Goal: Task Accomplishment & Management: Use online tool/utility

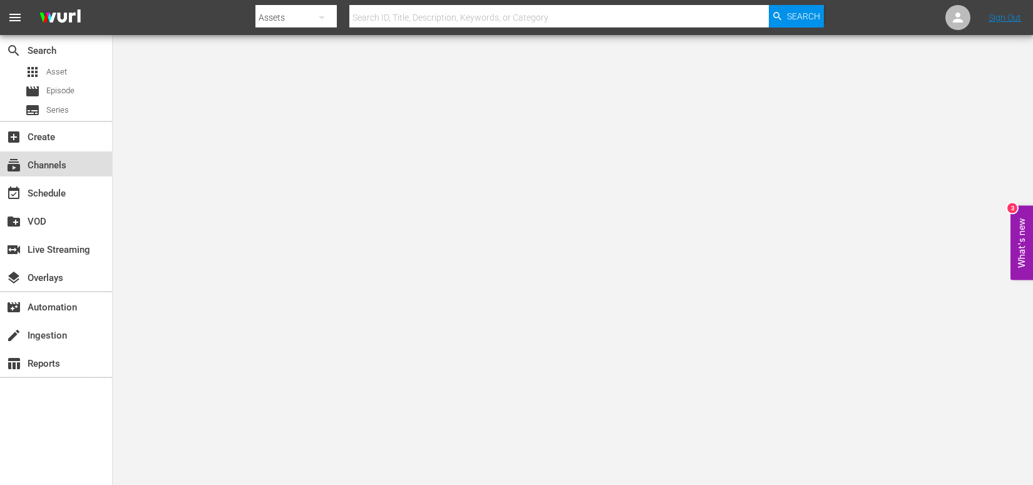
click at [51, 155] on div "subscriptions Channels" at bounding box center [56, 164] width 112 height 25
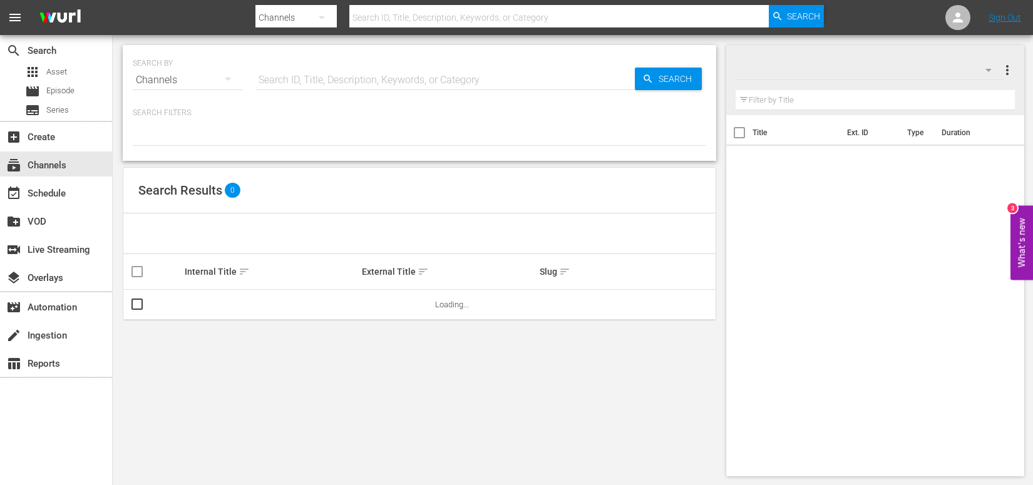
click at [415, 11] on input "text" at bounding box center [559, 18] width 420 height 30
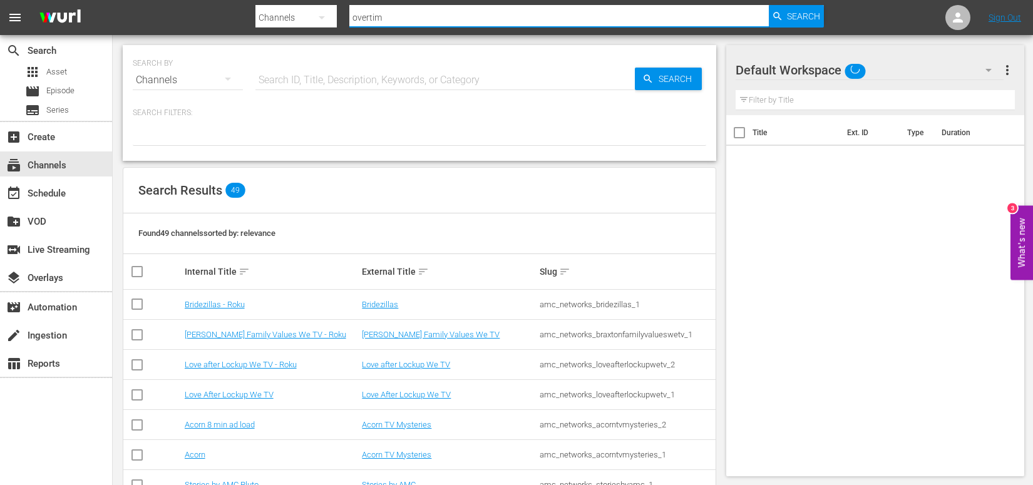
type input "overtime"
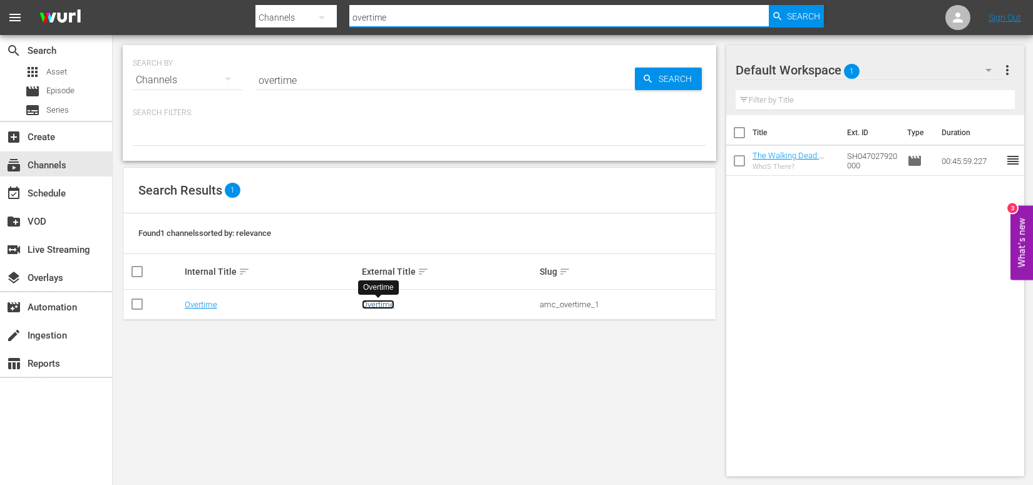
click at [385, 308] on link "Overtime" at bounding box center [378, 304] width 33 height 9
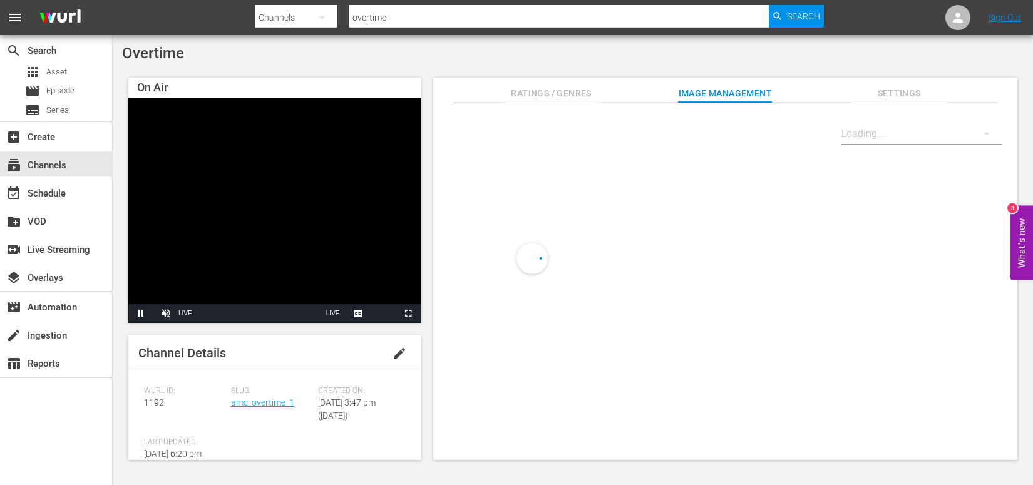
click at [538, 95] on span "Ratings / Genres" at bounding box center [552, 94] width 94 height 16
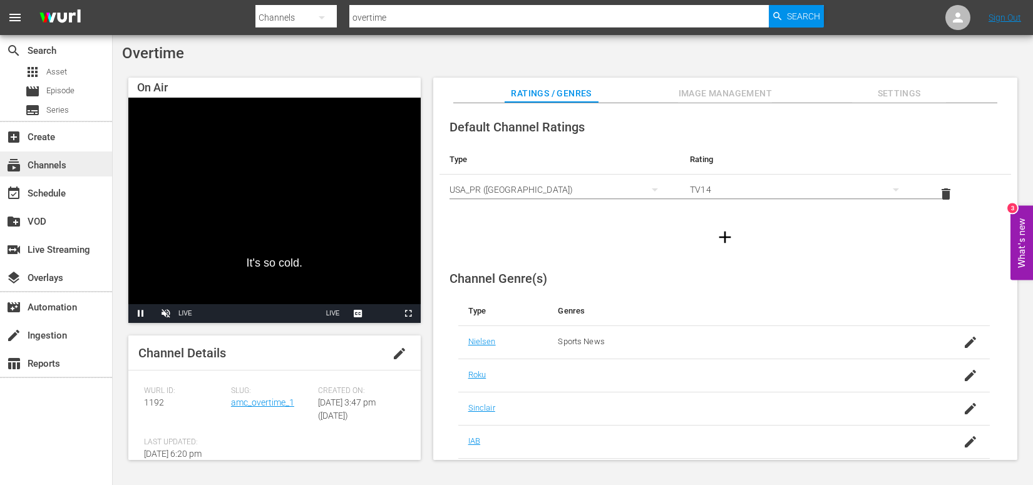
click at [72, 166] on div "subscriptions Channels" at bounding box center [56, 164] width 112 height 25
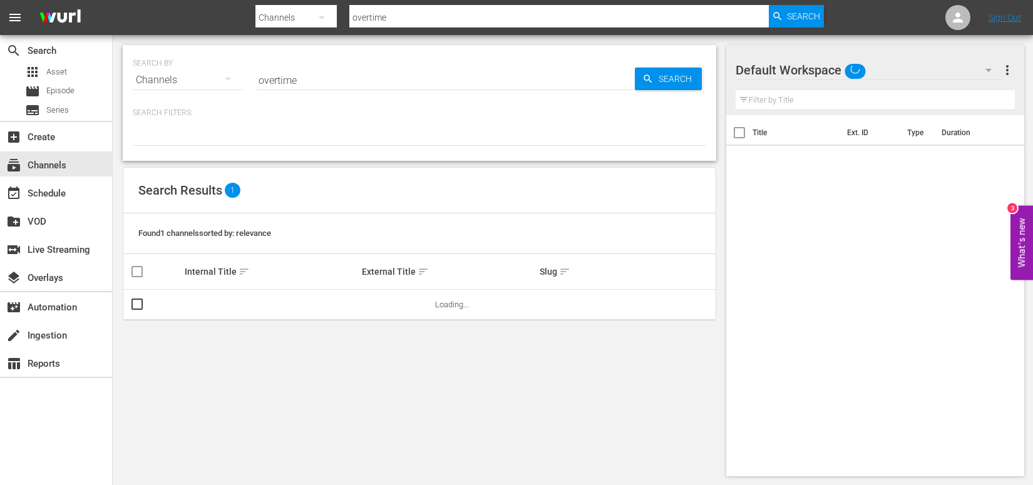
drag, startPoint x: 415, startPoint y: 18, endPoint x: 282, endPoint y: 5, distance: 134.0
click at [282, 5] on div "Search By Channels Search ID, Title, Description, Keywords, or Category overtim…" at bounding box center [540, 18] width 569 height 30
type input "acorn"
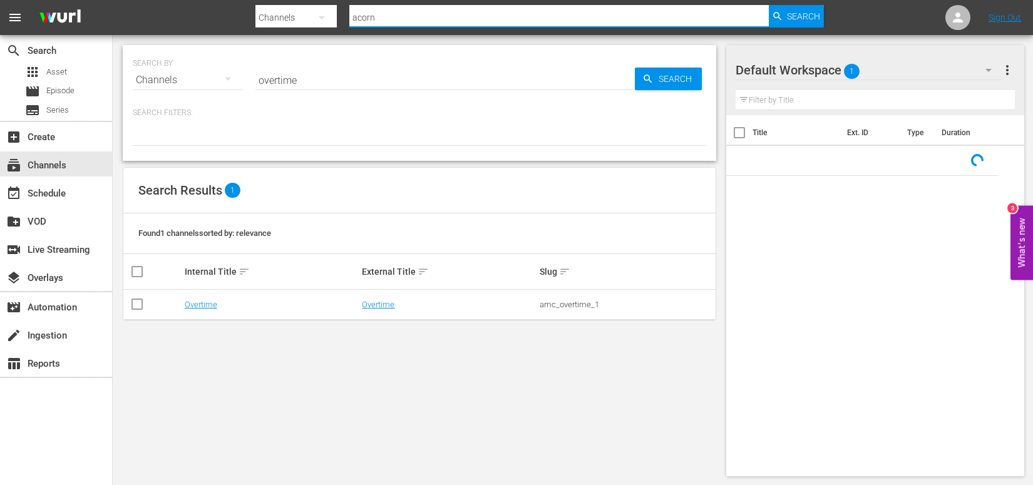
type input "acorn"
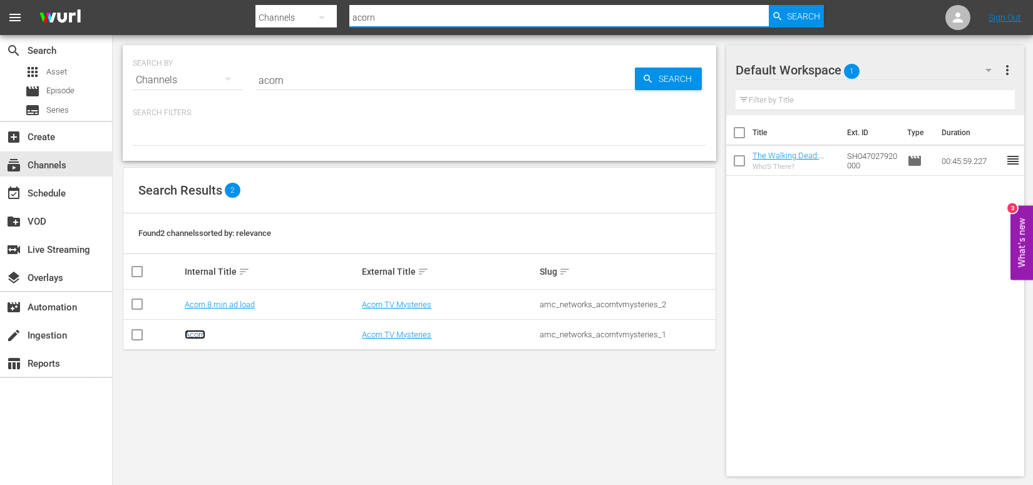
click at [198, 336] on link "Acorn" at bounding box center [195, 334] width 21 height 9
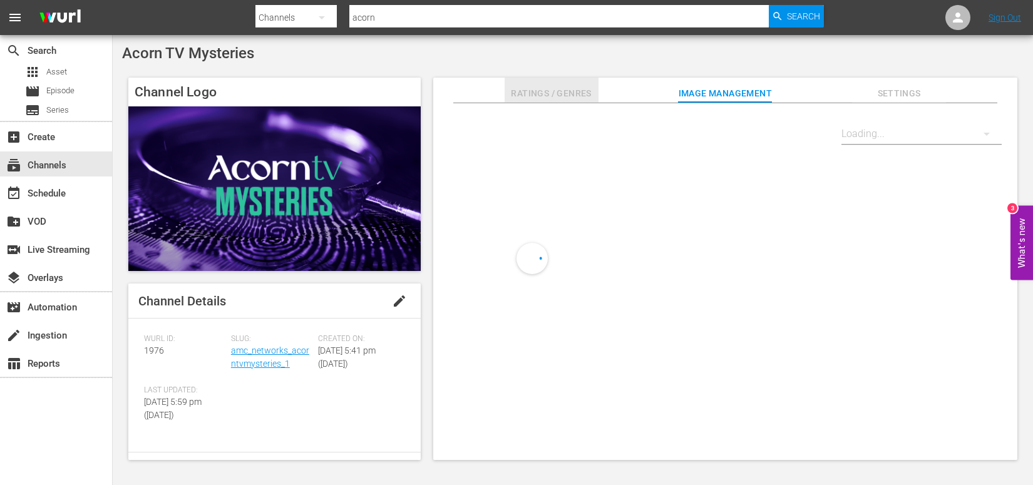
click at [577, 93] on span "Ratings / Genres" at bounding box center [552, 94] width 94 height 16
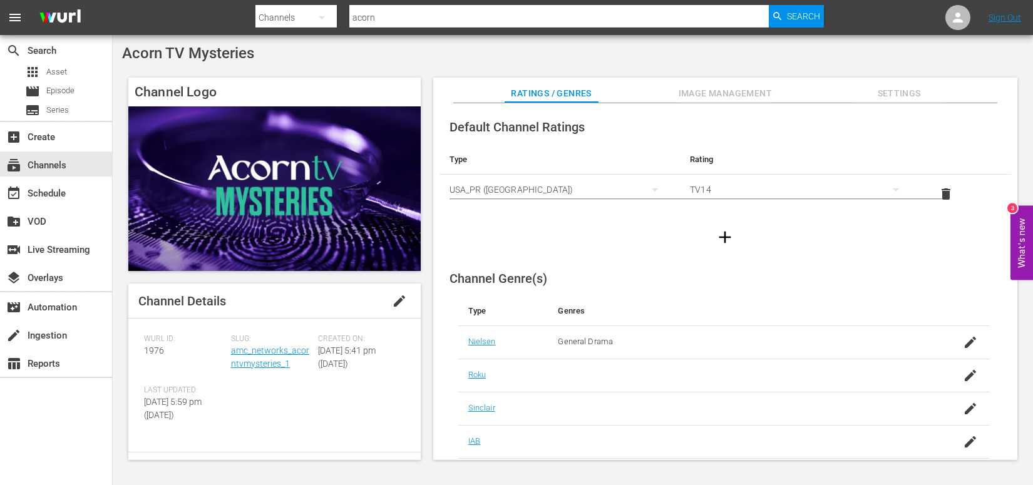
drag, startPoint x: 398, startPoint y: 18, endPoint x: 333, endPoint y: 14, distance: 65.2
click at [333, 14] on div "Search By Channels Search ID, Title, Description, Keywords, or Category acorn S…" at bounding box center [540, 18] width 569 height 30
type input "love after lockup"
click at [77, 170] on div "subscriptions Channels" at bounding box center [56, 164] width 112 height 25
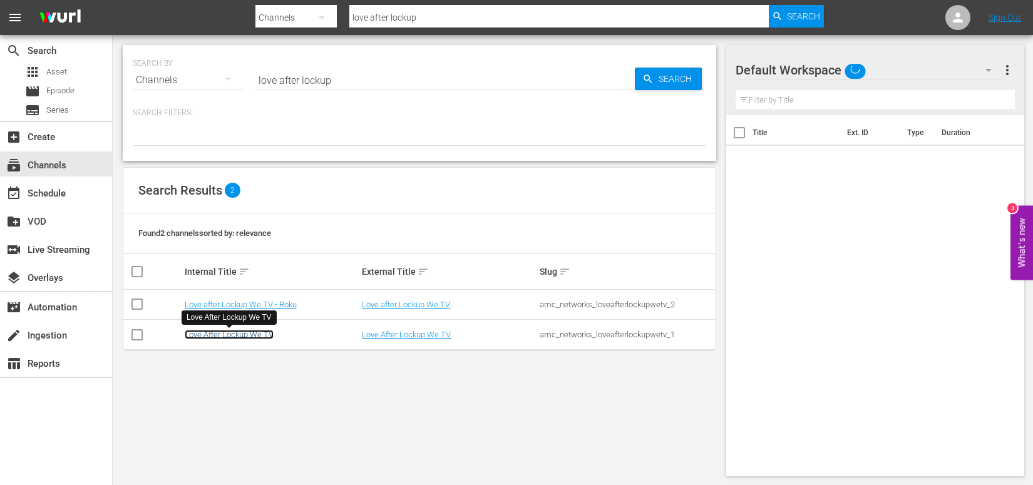
click at [222, 334] on link "Love After Lockup We TV" at bounding box center [229, 334] width 89 height 9
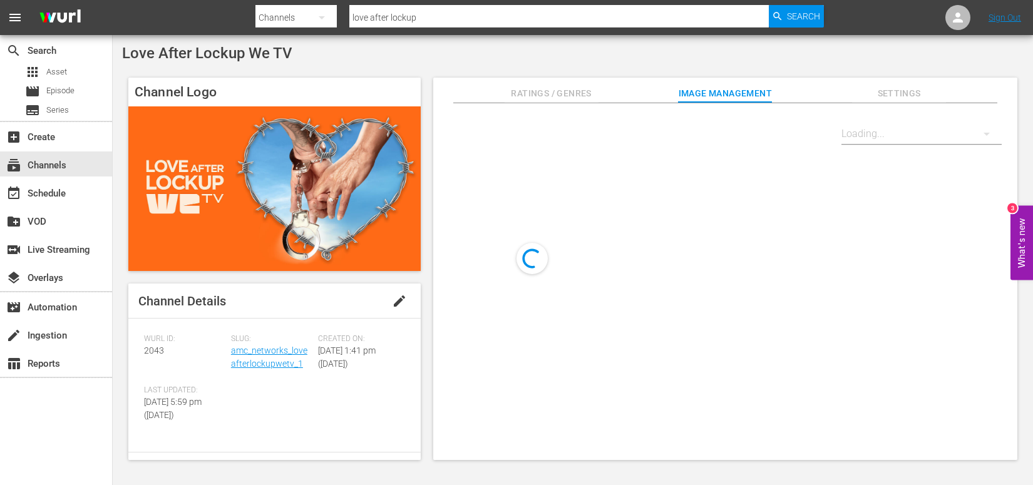
click at [574, 95] on span "Ratings / Genres" at bounding box center [552, 94] width 94 height 16
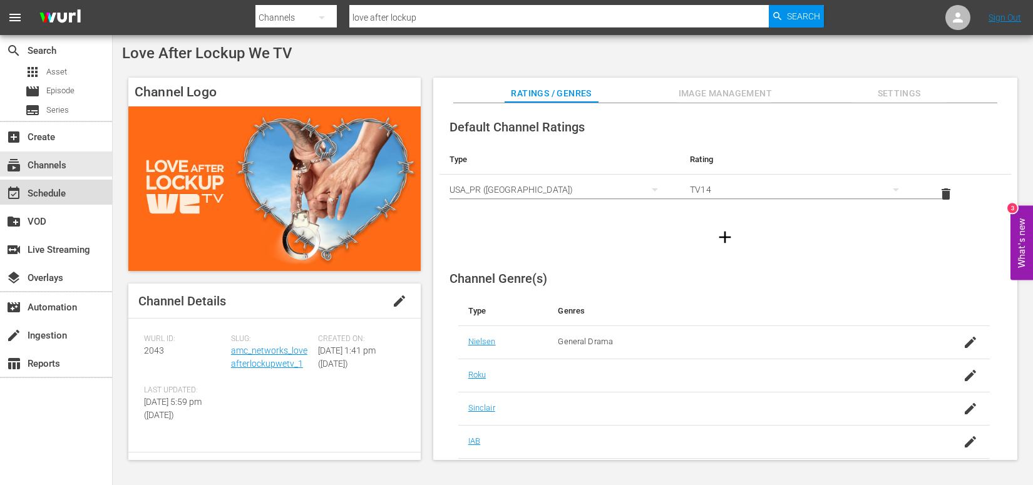
click at [60, 195] on div "event_available Schedule" at bounding box center [35, 191] width 70 height 11
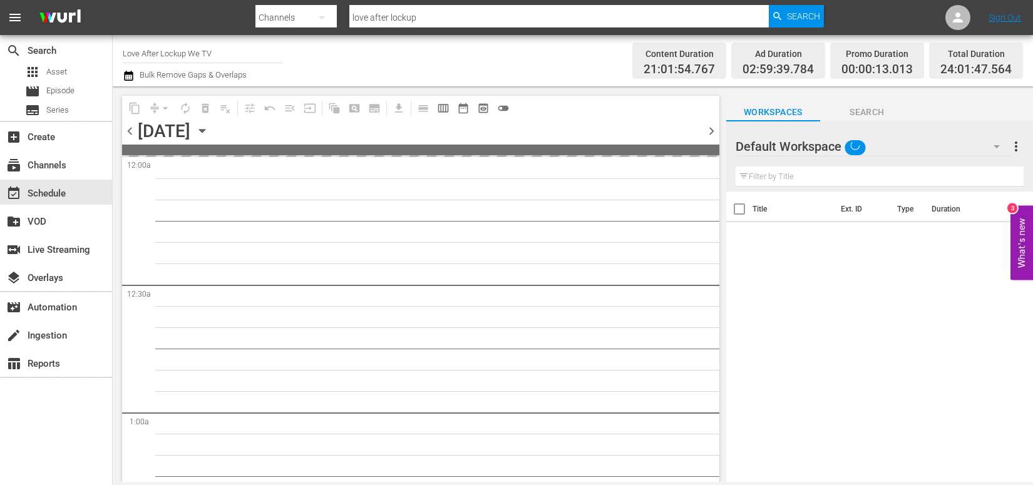
click at [205, 130] on icon "button" at bounding box center [202, 131] width 6 height 3
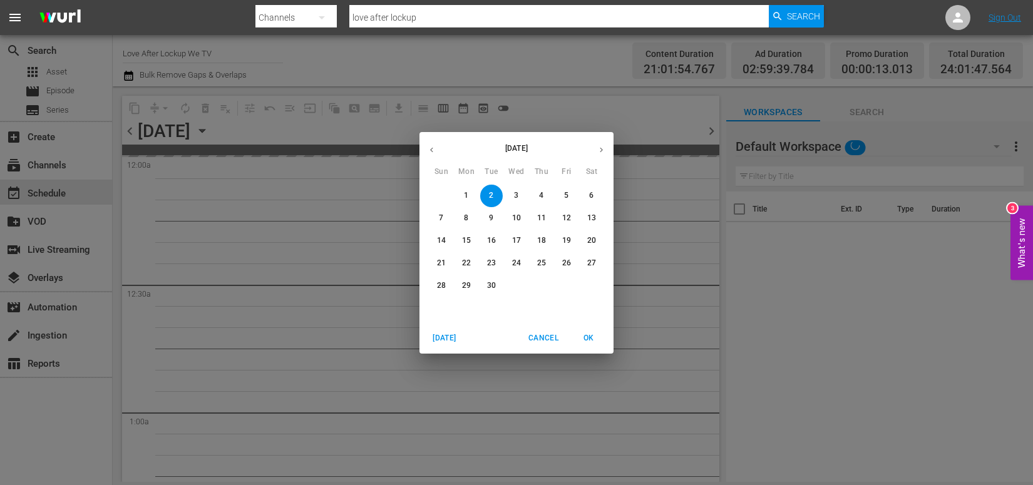
click at [342, 130] on div "September 2025 Sun Mon Tue Wed Thu Fri Sat 31 1 2 3 4 5 6 7 8 9 10 11 12 13 14 …" at bounding box center [516, 242] width 1033 height 485
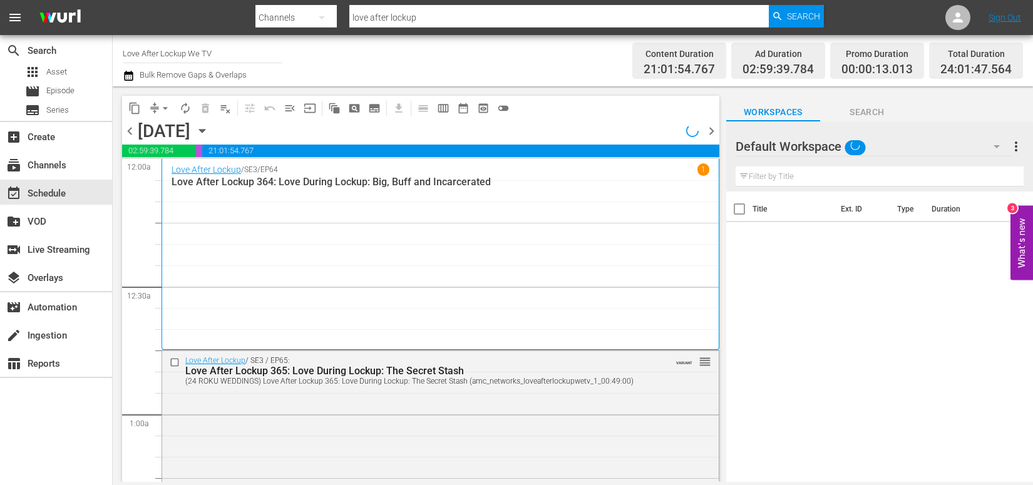
click at [190, 133] on div "Tuesday, September 2nd" at bounding box center [164, 131] width 53 height 21
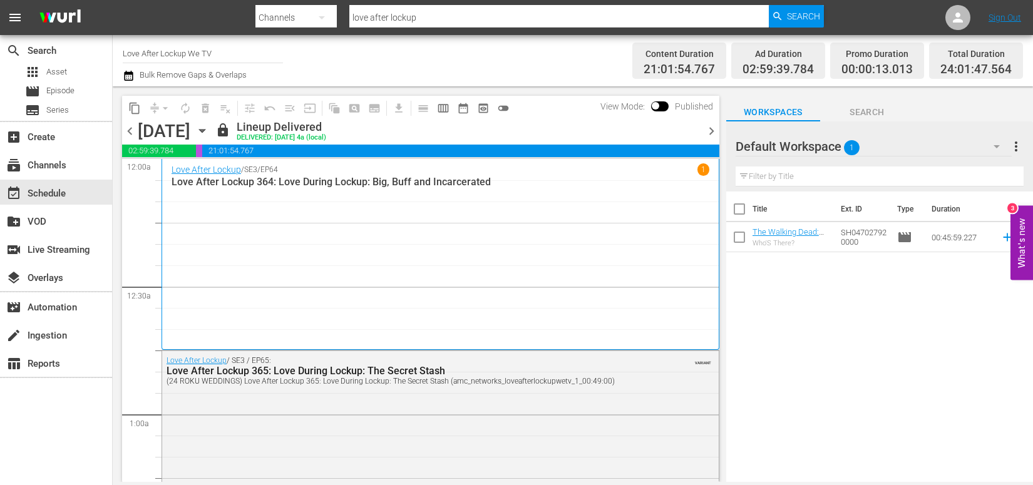
click at [133, 130] on span "chevron_left" at bounding box center [130, 131] width 16 height 16
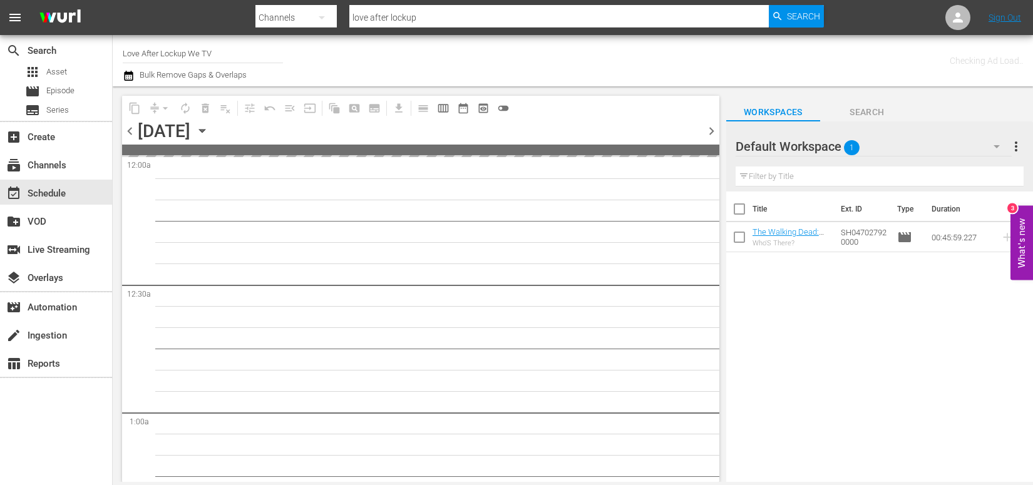
click at [133, 131] on span "chevron_left" at bounding box center [130, 131] width 16 height 16
click at [130, 131] on span "chevron_left" at bounding box center [130, 131] width 16 height 16
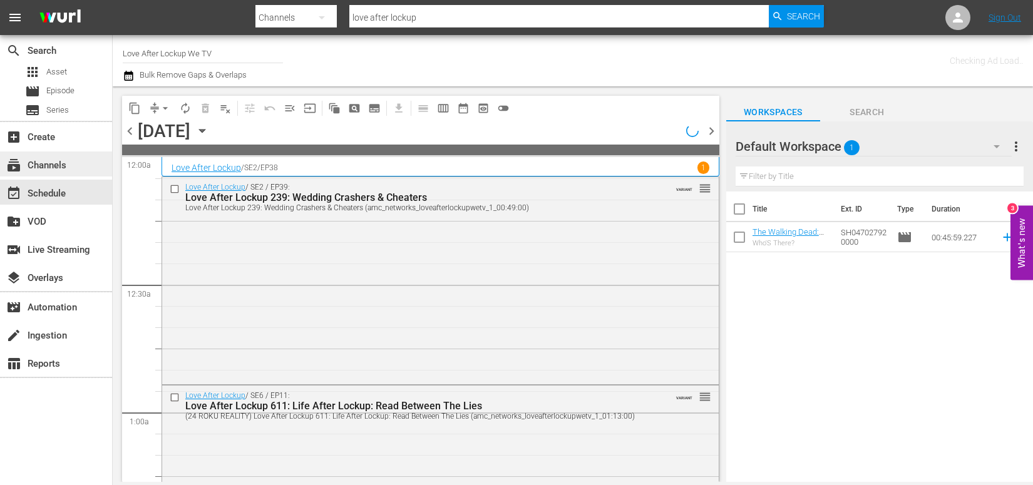
click at [53, 168] on div "subscriptions Channels" at bounding box center [35, 163] width 70 height 11
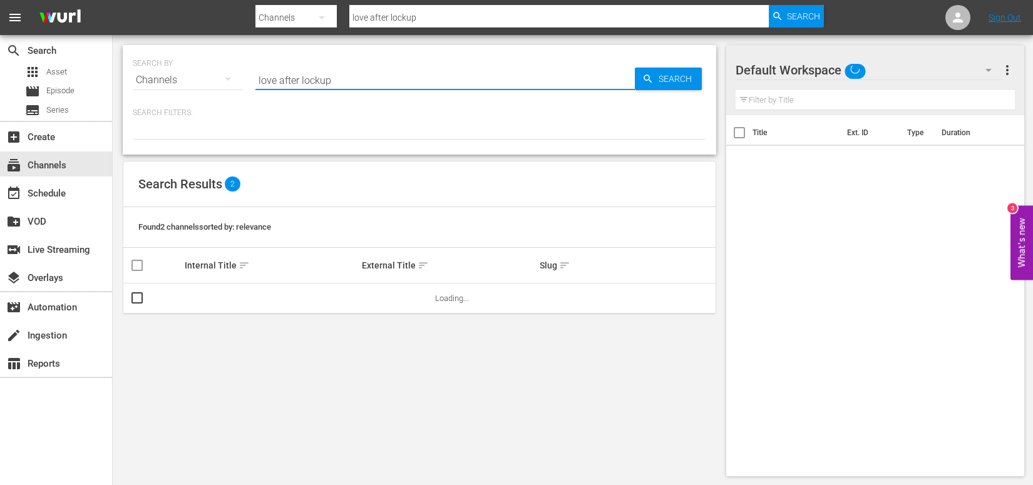
drag, startPoint x: 361, startPoint y: 83, endPoint x: 213, endPoint y: 70, distance: 148.4
click at [213, 70] on div "SEARCH BY Search By Channels Search ID, Title, Description, Keywords, or Catego…" at bounding box center [420, 72] width 574 height 45
type input "msg"
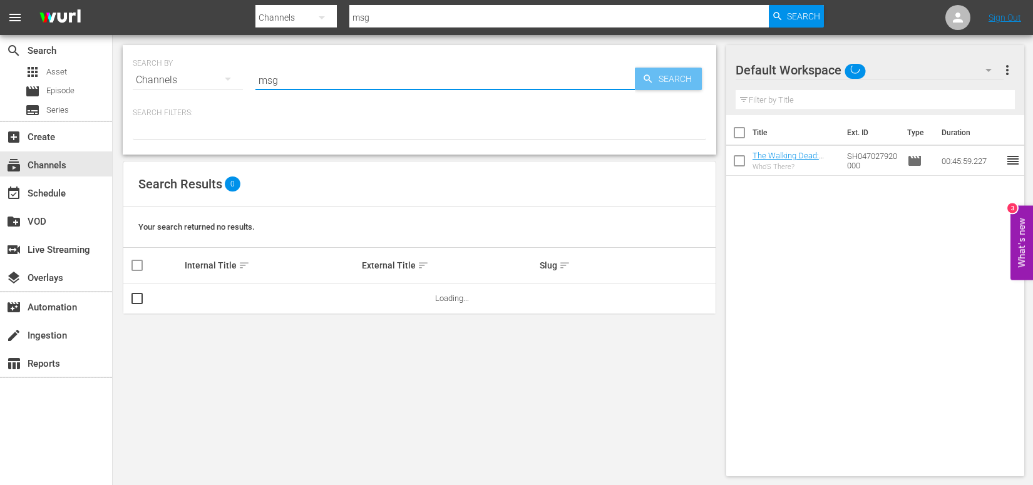
type input "msg"
click at [684, 75] on span "Search" at bounding box center [678, 79] width 48 height 23
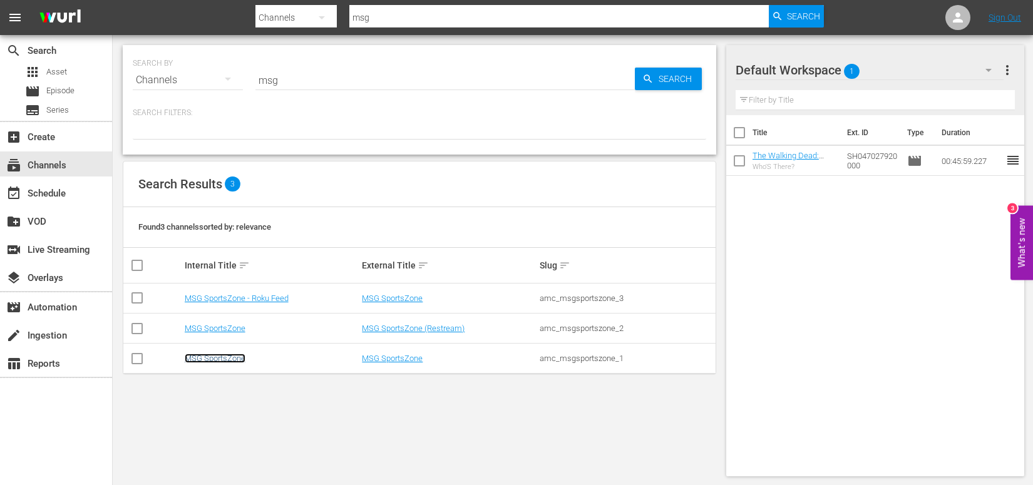
click at [207, 359] on link "MSG SportsZone" at bounding box center [215, 358] width 61 height 9
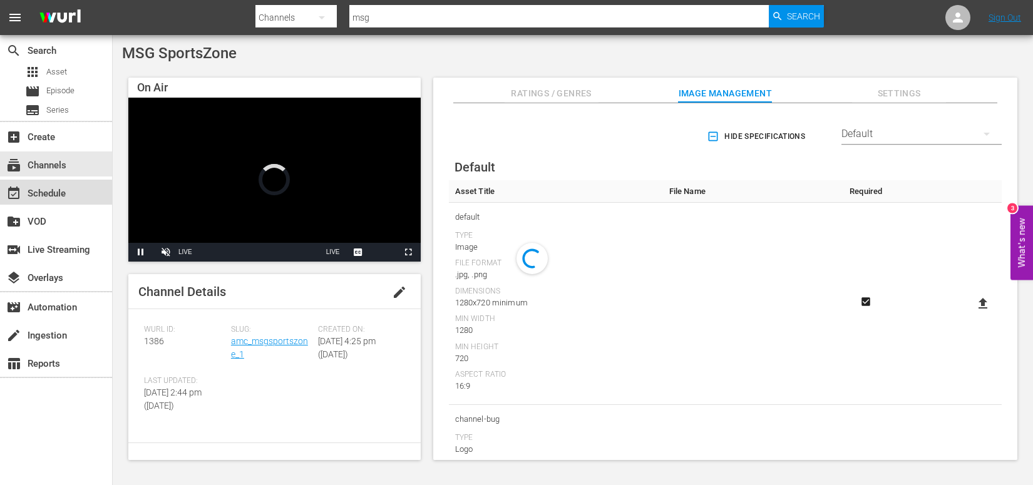
click at [47, 197] on div "event_available Schedule" at bounding box center [35, 191] width 70 height 11
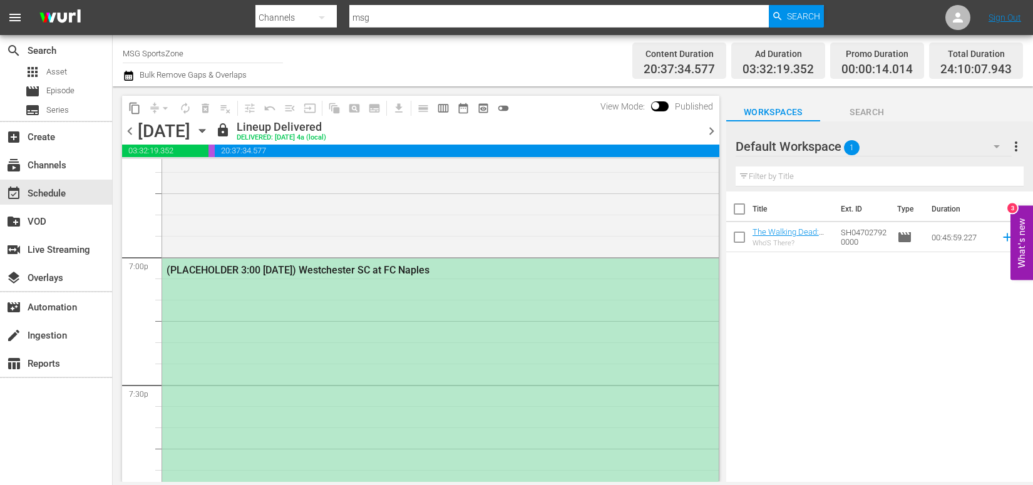
scroll to position [4767, 0]
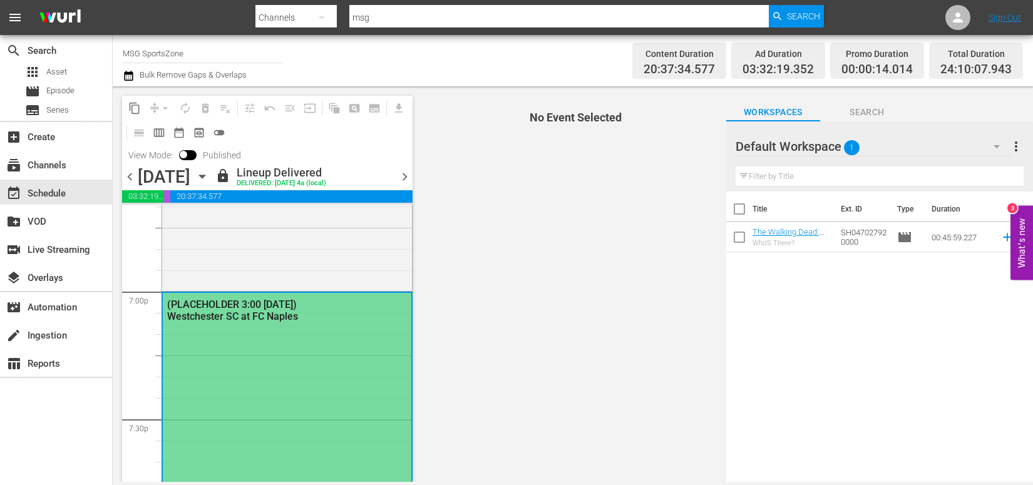
click at [261, 311] on div "(PLACEHOLDER 3:00 - 8/30) Westchester SC at FC Naples" at bounding box center [257, 311] width 181 height 24
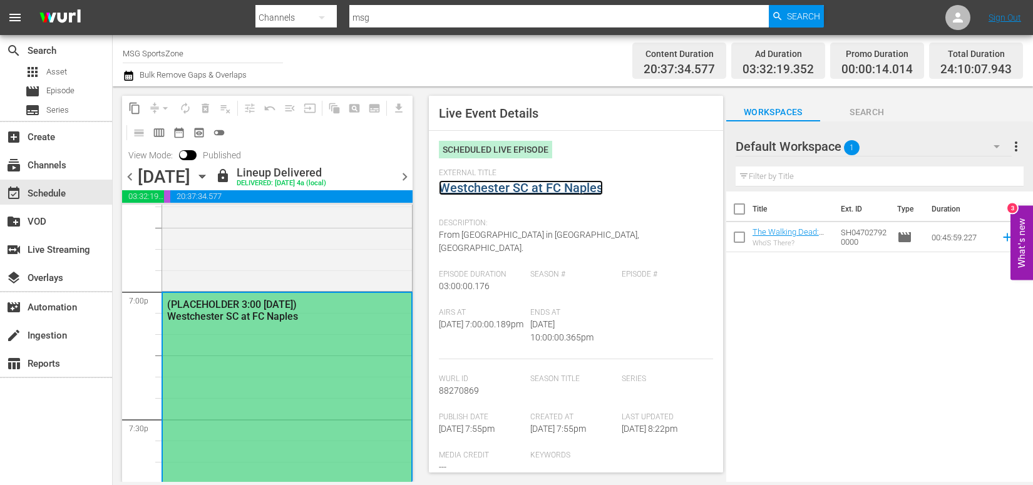
click at [498, 188] on link "Westchester SC at FC Naples" at bounding box center [521, 187] width 164 height 15
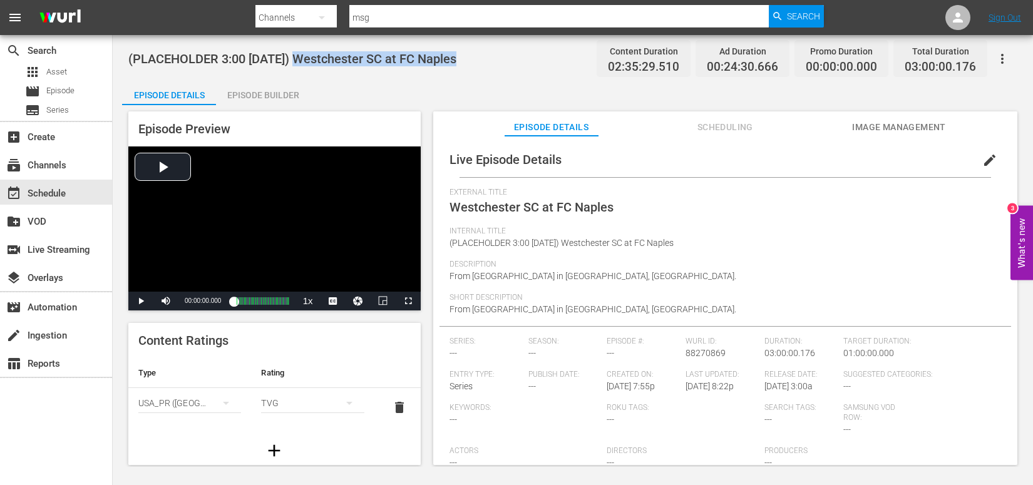
drag, startPoint x: 470, startPoint y: 58, endPoint x: 291, endPoint y: 53, distance: 179.8
click at [291, 53] on div "(PLACEHOLDER 3:00 - 8/30) Westchester SC at FC Naples Content Duration 02:35:29…" at bounding box center [572, 58] width 889 height 28
copy span "Westchester SC at FC Naples"
click at [507, 14] on input "msg" at bounding box center [559, 18] width 420 height 30
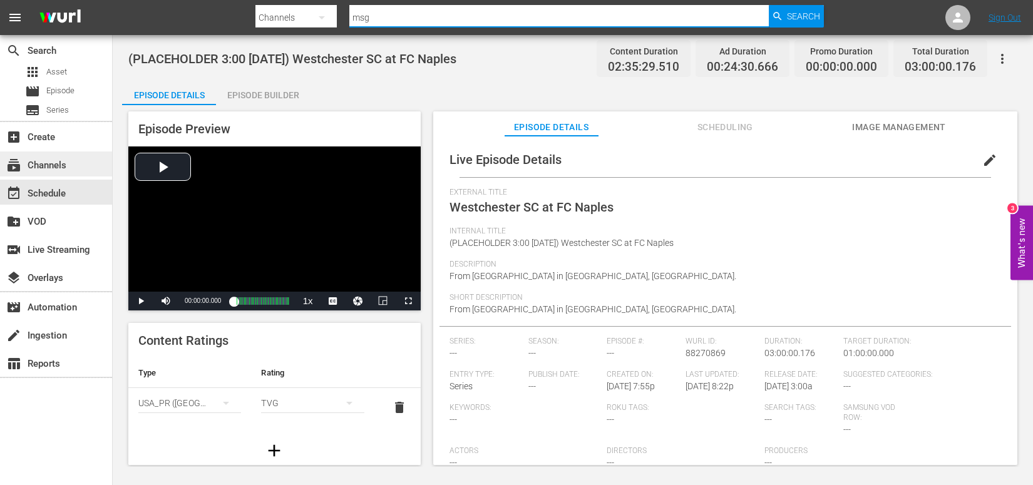
click at [56, 162] on div "subscriptions Channels" at bounding box center [35, 163] width 70 height 11
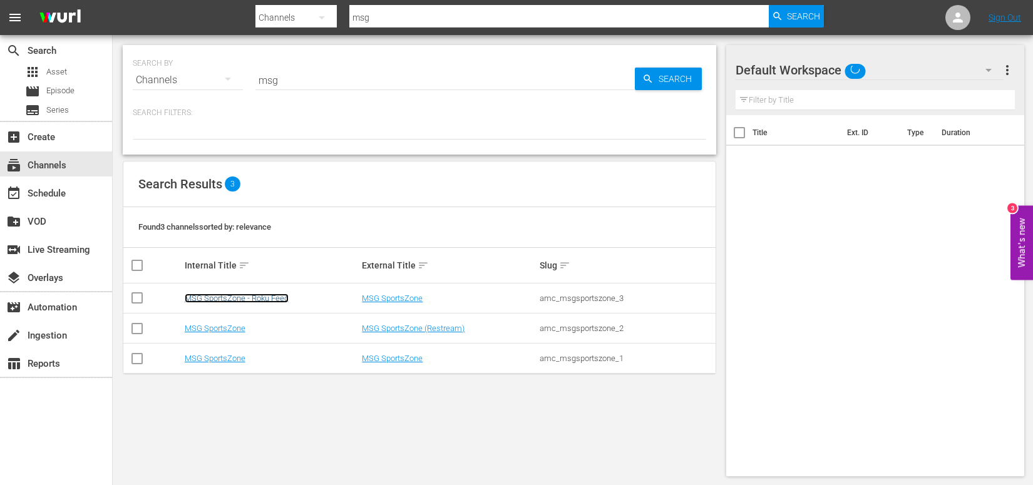
click at [279, 299] on link "MSG SportsZone - Roku Feed" at bounding box center [237, 298] width 104 height 9
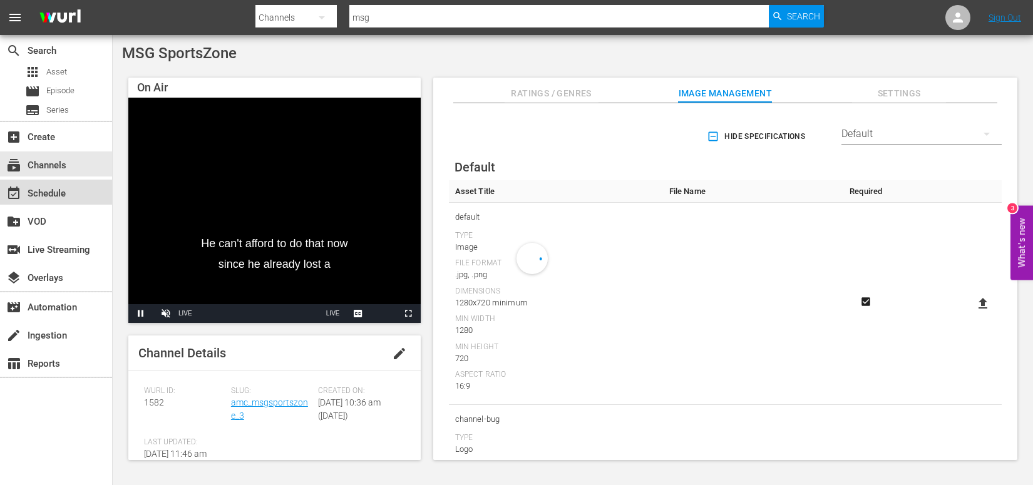
click at [45, 196] on div "event_available Schedule" at bounding box center [35, 191] width 70 height 11
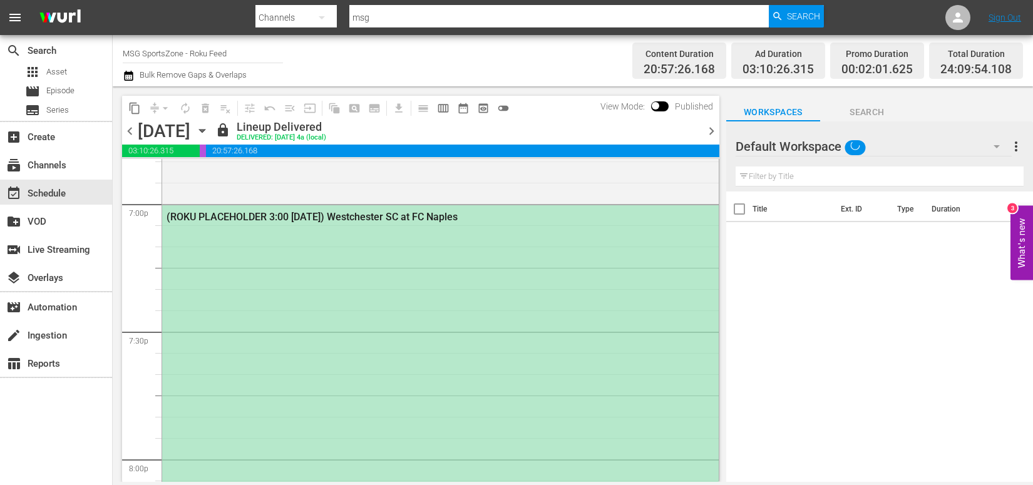
scroll to position [4822, 0]
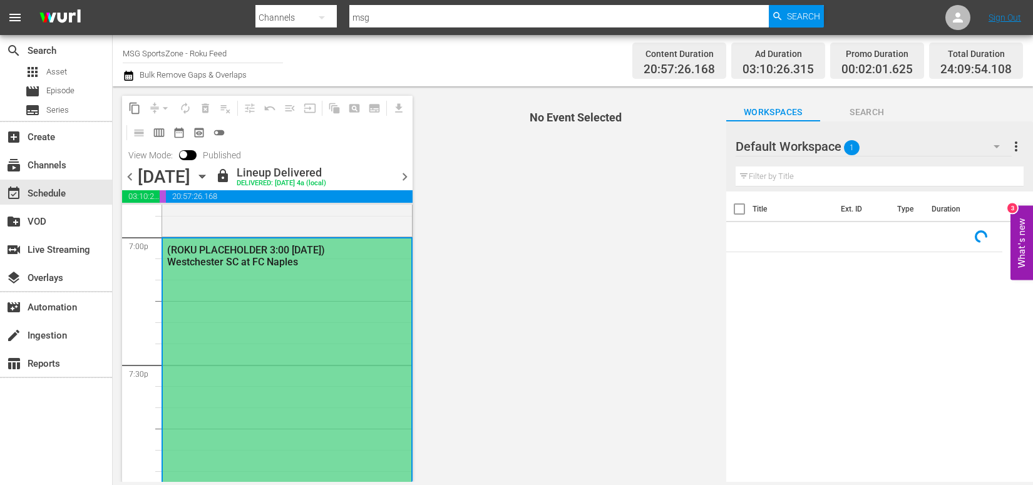
click at [209, 251] on div "(ROKU PLACEHOLDER 3:00 - 8/30) Westchester SC at FC Naples" at bounding box center [257, 256] width 181 height 24
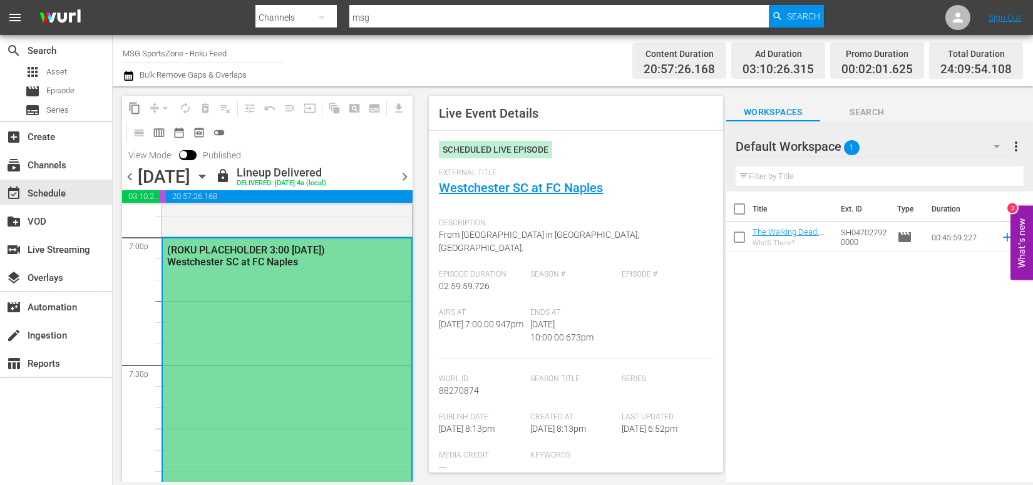
type input "LTN Live Event Feed (Roku)"
